Goal: Transaction & Acquisition: Subscribe to service/newsletter

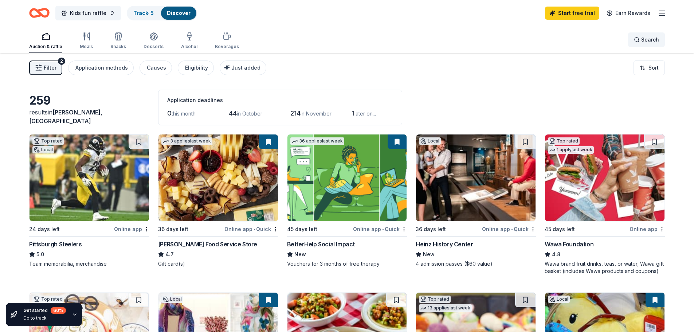
click at [461, 38] on span "Search" at bounding box center [651, 39] width 18 height 9
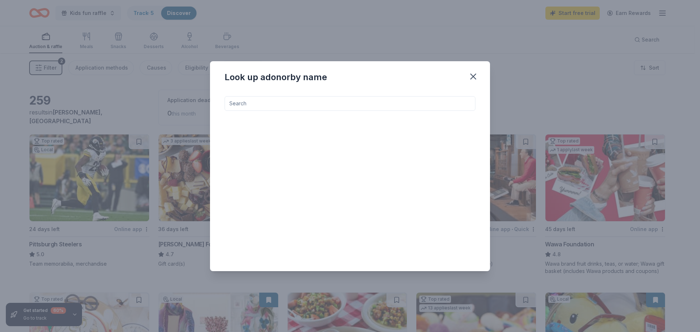
click at [254, 105] on input at bounding box center [350, 103] width 251 height 15
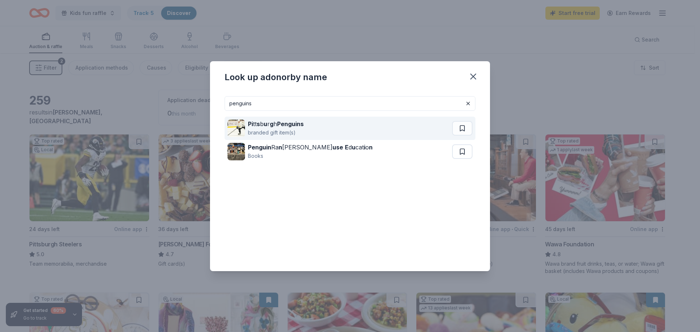
type input "penguins"
click at [260, 126] on div "Pi tt s b u r g h Penguins" at bounding box center [276, 124] width 56 height 9
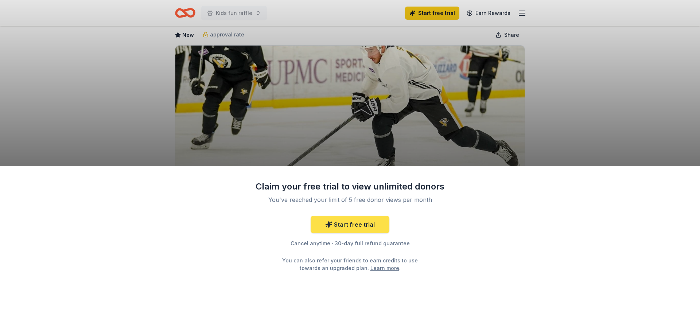
scroll to position [36, 0]
click at [351, 226] on link "Start free trial" at bounding box center [350, 224] width 79 height 17
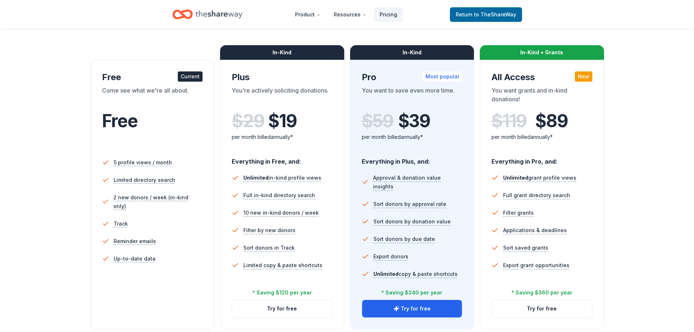
scroll to position [109, 0]
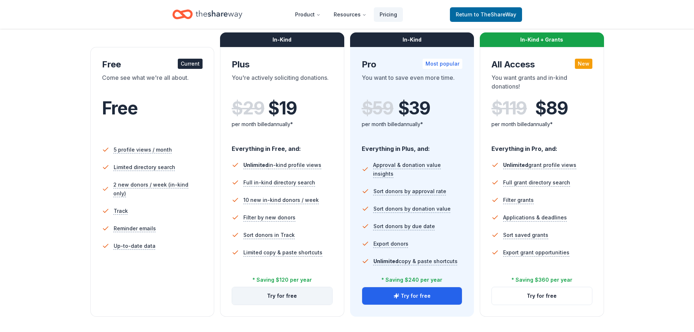
click at [270, 296] on button "Try for free" at bounding box center [282, 295] width 100 height 17
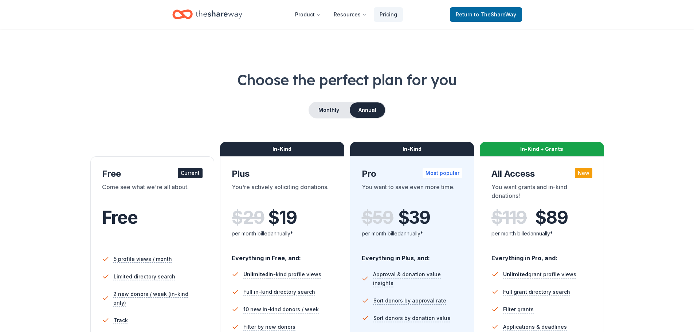
scroll to position [105, 0]
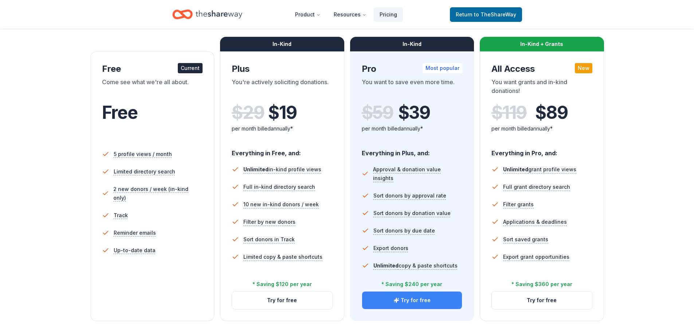
click at [406, 299] on button "Try for free" at bounding box center [412, 300] width 100 height 17
